Goal: Check status: Check status

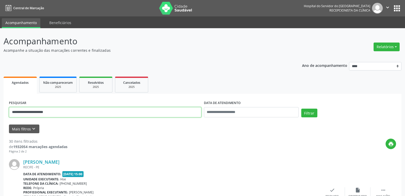
drag, startPoint x: 65, startPoint y: 110, endPoint x: 0, endPoint y: 102, distance: 65.5
click at [301, 108] on button "Filtrar" at bounding box center [309, 112] width 16 height 9
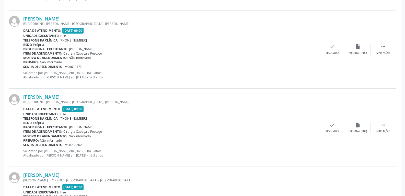
scroll to position [279, 0]
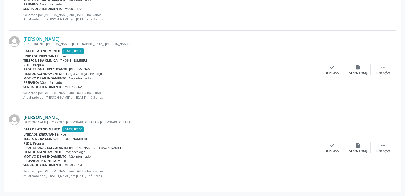
click at [56, 115] on link "[PERSON_NAME]" at bounding box center [41, 117] width 36 height 6
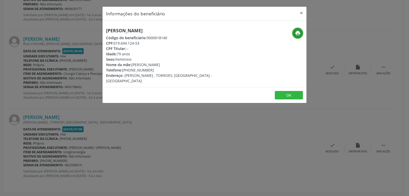
click at [296, 31] on icon "print" at bounding box center [298, 33] width 6 height 6
drag, startPoint x: 115, startPoint y: 42, endPoint x: 144, endPoint y: 42, distance: 29.1
click at [144, 42] on div "CPF: 019.694.124-53" at bounding box center [170, 42] width 129 height 5
copy div "019.694.124-53"
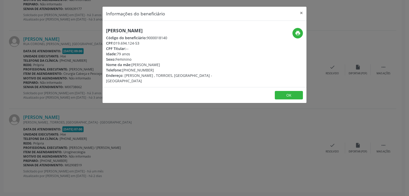
drag, startPoint x: 130, startPoint y: 70, endPoint x: 156, endPoint y: 70, distance: 25.8
click at [156, 70] on div "Telefone: [PHONE_NUMBER]" at bounding box center [170, 69] width 129 height 5
copy div "99731-3133"
click at [302, 12] on button "×" at bounding box center [301, 13] width 10 height 13
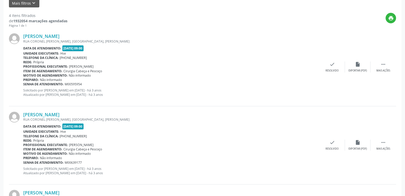
scroll to position [0, 0]
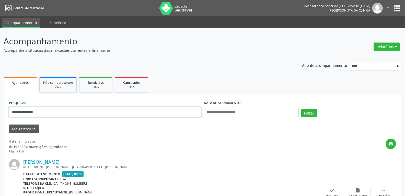
drag, startPoint x: 47, startPoint y: 113, endPoint x: 0, endPoint y: 108, distance: 46.8
paste input "*********"
click at [301, 108] on button "Filtrar" at bounding box center [309, 112] width 16 height 9
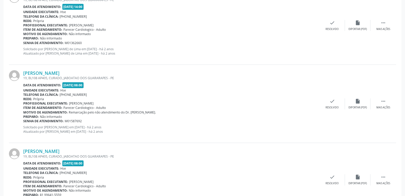
scroll to position [275, 0]
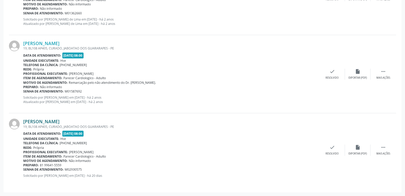
click at [49, 122] on link "[PERSON_NAME]" at bounding box center [41, 121] width 36 height 6
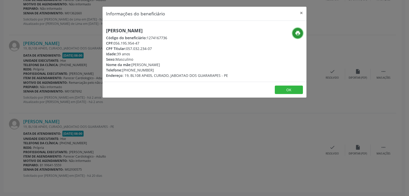
click at [294, 33] on button "print" at bounding box center [297, 33] width 10 height 10
drag, startPoint x: 127, startPoint y: 48, endPoint x: 165, endPoint y: 48, distance: 38.3
click at [165, 48] on div "CPF Titular: 057.032.234-07" at bounding box center [167, 48] width 122 height 5
copy div "057.032.234-07"
drag, startPoint x: 129, startPoint y: 70, endPoint x: 160, endPoint y: 71, distance: 30.4
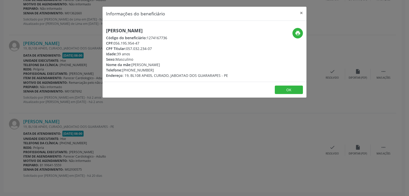
click at [160, 71] on div "Telefone: [PHONE_NUMBER]" at bounding box center [167, 69] width 122 height 5
copy div "99641-5559"
click at [302, 14] on button "×" at bounding box center [301, 13] width 10 height 13
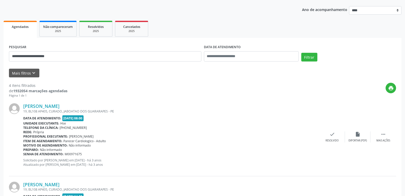
scroll to position [0, 0]
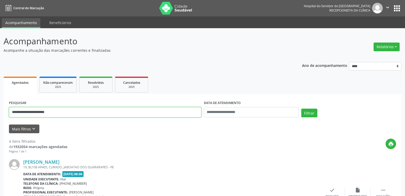
drag, startPoint x: 74, startPoint y: 113, endPoint x: 0, endPoint y: 107, distance: 74.2
paste input "****"
click at [301, 108] on button "Filtrar" at bounding box center [309, 112] width 16 height 9
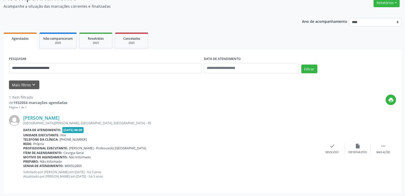
scroll to position [45, 0]
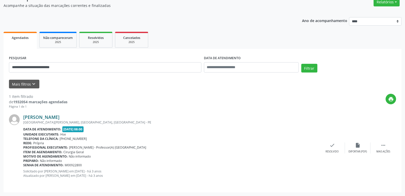
click at [41, 118] on link "[PERSON_NAME]" at bounding box center [41, 117] width 36 height 6
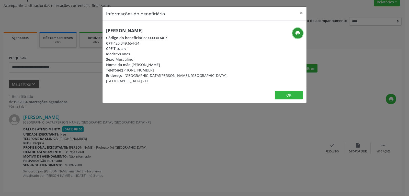
click at [296, 31] on icon "print" at bounding box center [298, 33] width 6 height 6
click at [113, 43] on span "CPF:" at bounding box center [109, 43] width 7 height 5
click at [144, 43] on div "CPF: 420.349.654-34" at bounding box center [170, 42] width 129 height 5
drag, startPoint x: 114, startPoint y: 43, endPoint x: 161, endPoint y: 45, distance: 46.8
click at [161, 45] on div "CPF: 420.349.654-34" at bounding box center [170, 42] width 129 height 5
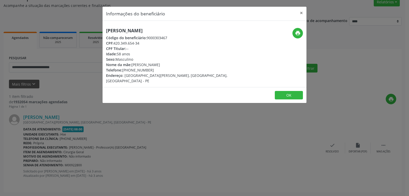
copy div "420.349.654-34"
drag, startPoint x: 130, startPoint y: 71, endPoint x: 158, endPoint y: 70, distance: 27.9
click at [158, 70] on div "Telefone: [PHONE_NUMBER]" at bounding box center [170, 69] width 129 height 5
copy div "99119-9814"
click at [302, 12] on button "×" at bounding box center [301, 13] width 10 height 13
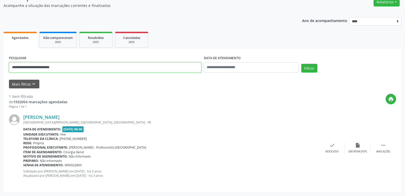
drag, startPoint x: 77, startPoint y: 65, endPoint x: 0, endPoint y: 71, distance: 77.7
click at [0, 71] on div "**********" at bounding box center [202, 89] width 405 height 212
click at [301, 64] on button "Filtrar" at bounding box center [309, 68] width 16 height 9
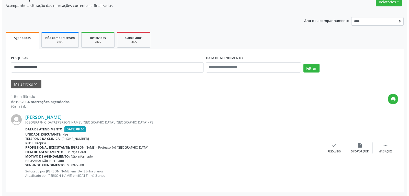
scroll to position [0, 0]
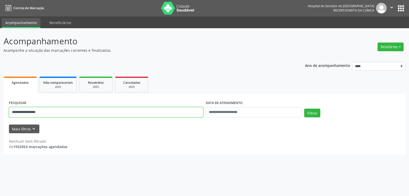
click at [13, 112] on input "**********" at bounding box center [106, 112] width 194 height 10
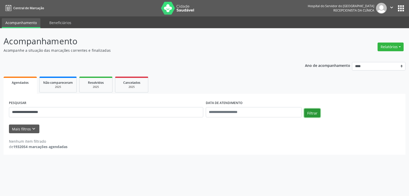
click at [312, 113] on button "Filtrar" at bounding box center [312, 112] width 16 height 9
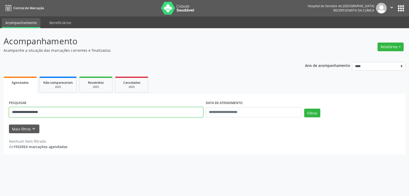
drag, startPoint x: 71, startPoint y: 112, endPoint x: 4, endPoint y: 108, distance: 67.1
click at [4, 108] on div "**********" at bounding box center [205, 124] width 402 height 61
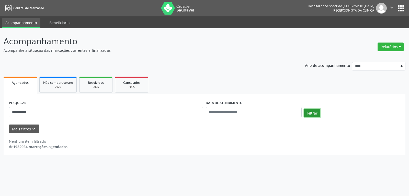
click at [306, 111] on button "Filtrar" at bounding box center [312, 112] width 16 height 9
click at [66, 106] on div "**********" at bounding box center [106, 110] width 197 height 22
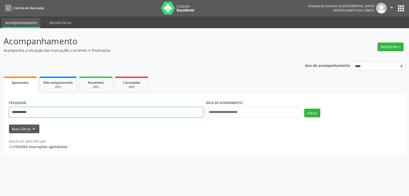
drag, startPoint x: 59, startPoint y: 115, endPoint x: 0, endPoint y: 106, distance: 59.9
click at [0, 106] on div "**********" at bounding box center [204, 111] width 409 height 167
paste input "**********"
type input "**********"
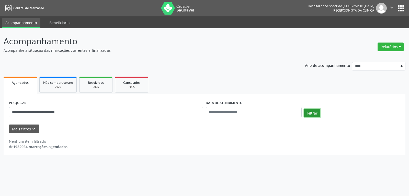
click at [307, 115] on button "Filtrar" at bounding box center [312, 112] width 16 height 9
